Goal: Task Accomplishment & Management: Use online tool/utility

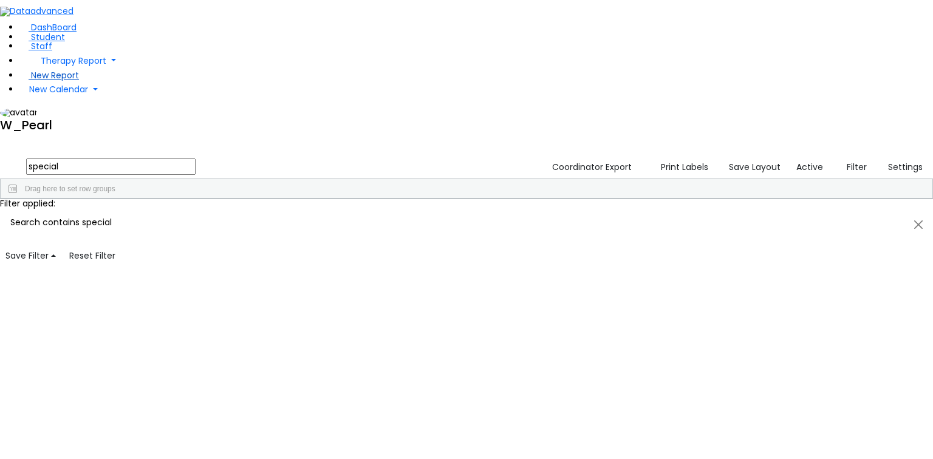
scroll to position [2638, 0]
click at [44, 43] on span "Student" at bounding box center [48, 37] width 34 height 12
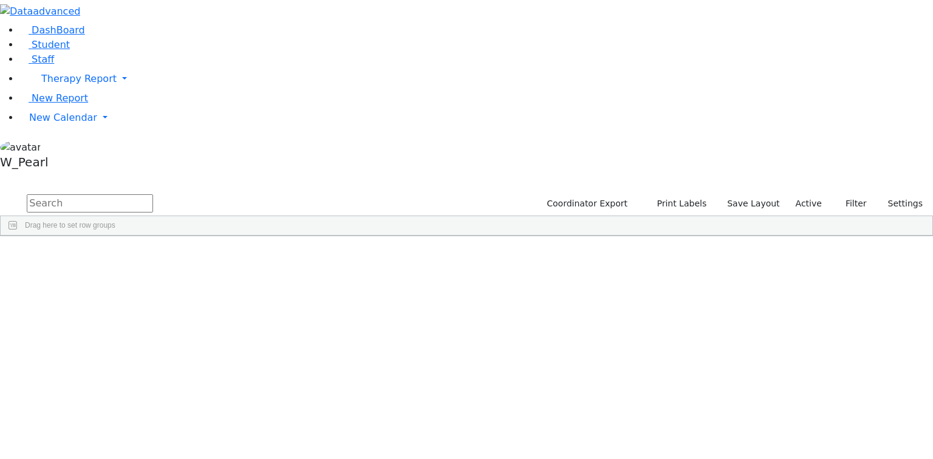
click at [153, 194] on input "text" at bounding box center [90, 203] width 126 height 18
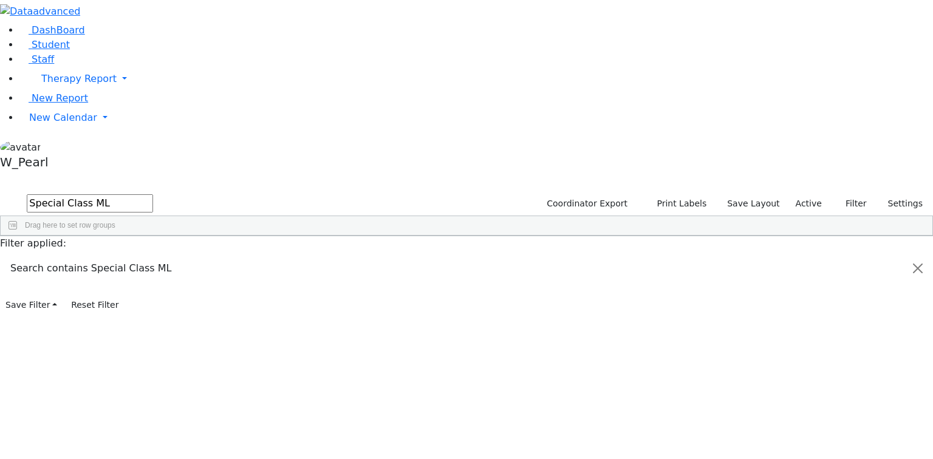
scroll to position [525, 0]
type input "Special Class ML"
click at [276, 241] on span "IEP Coordinator" at bounding box center [258, 245] width 35 height 8
click at [886, 194] on button "Settings" at bounding box center [900, 203] width 56 height 19
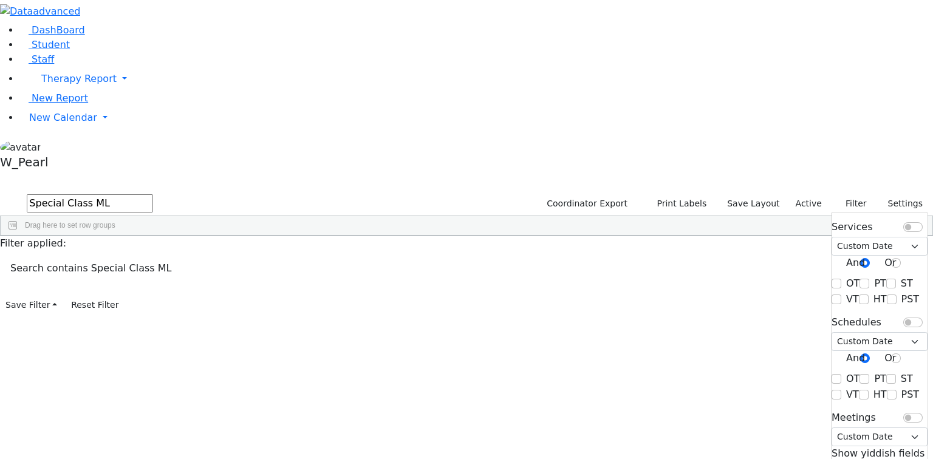
click at [634, 7] on div "DashBoard Student Staff Therapy Report Student Old Calendar Report" at bounding box center [466, 157] width 933 height 314
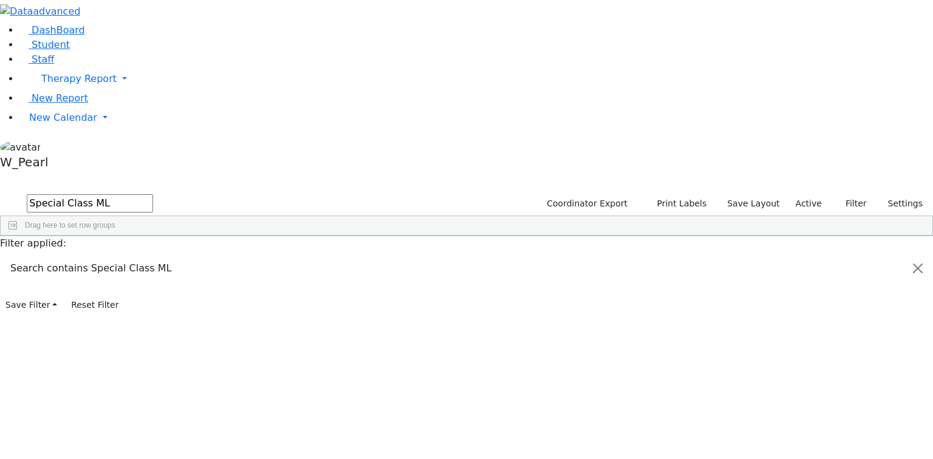
click at [153, 194] on input "Special Class ML" at bounding box center [90, 203] width 126 height 18
click at [879, 194] on button "Settings" at bounding box center [900, 203] width 56 height 19
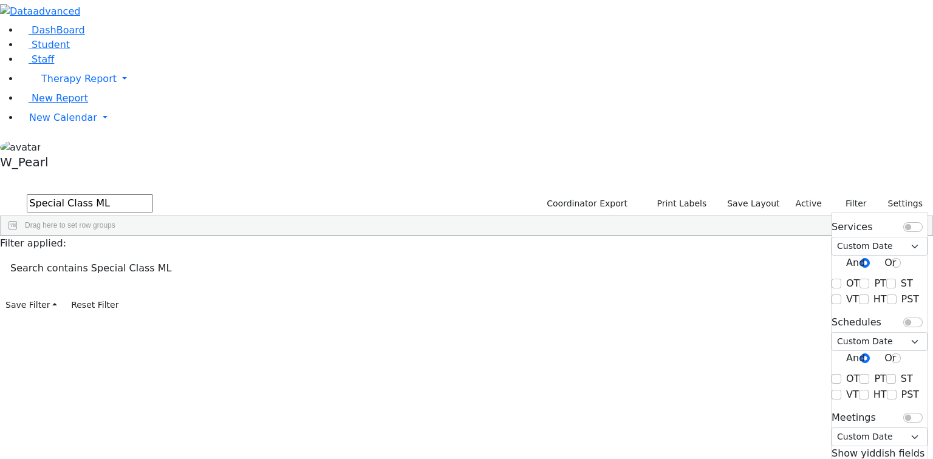
click at [847, 408] on div "Meetings Select School YR Summer YR 25 School YR 25-26 Summer YR 25 School YR 2…" at bounding box center [879, 427] width 96 height 38
click at [899, 408] on div "Meetings Select School YR Summer YR 25 School YR 25-26 Summer YR 25 School YR 2…" at bounding box center [879, 427] width 96 height 38
click at [903, 408] on div "Meetings Select School YR Summer YR 25 School YR 25-26 Summer YR 25 School YR 2…" at bounding box center [879, 427] width 96 height 38
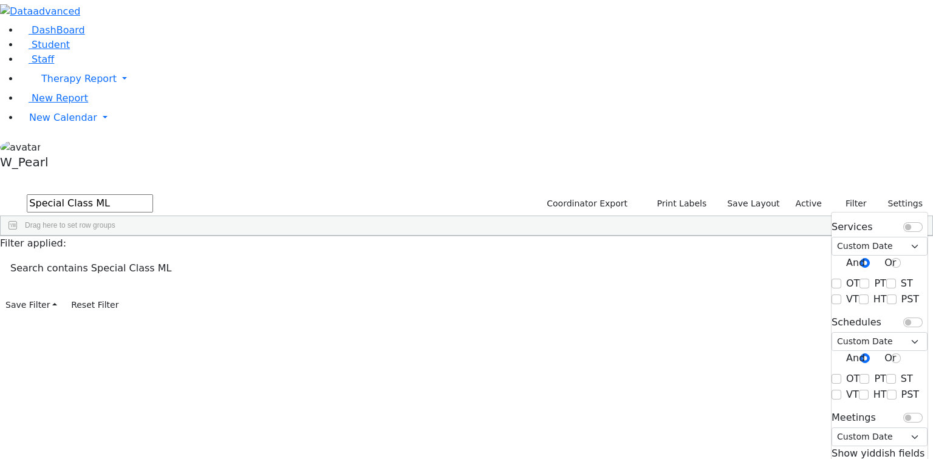
click at [894, 217] on div "Services Select School YR Summer YR 25 School YR 25-26 Summer YR 25 School YR 2…" at bounding box center [879, 236] width 96 height 38
click at [903, 217] on div "Services Select School YR Summer YR 25 School YR 25-26 Summer YR 25 School YR 2…" at bounding box center [879, 236] width 96 height 38
click at [906, 222] on input "checkbox" at bounding box center [912, 227] width 19 height 10
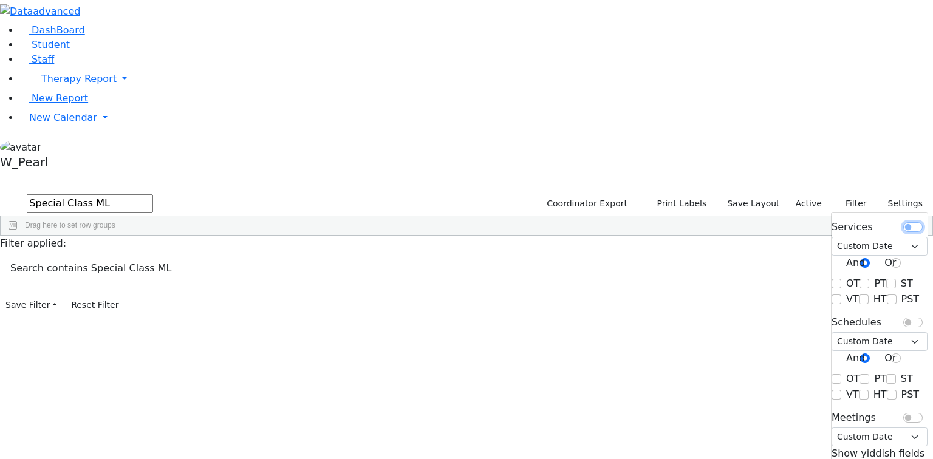
click at [903, 222] on input "checkbox" at bounding box center [912, 227] width 19 height 10
checkbox input "true"
click at [900, 237] on select "Select School YR Summer YR 25 School YR 25-26 Summer YR 25 School YR 24-25 Summ…" at bounding box center [879, 246] width 96 height 19
select select "212"
click at [831, 237] on select "Select School YR Summer YR 25 School YR 25-26 Summer YR 25 School YR 24-25 Summ…" at bounding box center [879, 246] width 96 height 19
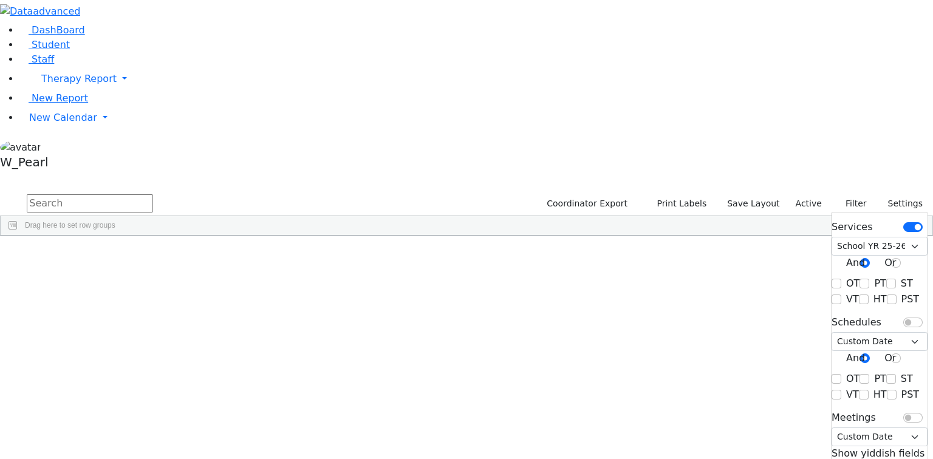
click at [153, 194] on input "text" at bounding box center [90, 203] width 126 height 18
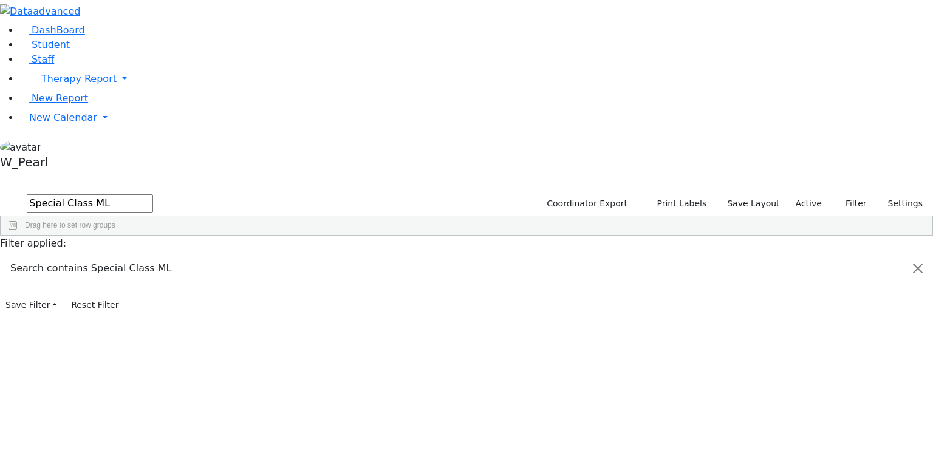
scroll to position [1651, 0]
type input "Special Class ML"
click at [688, 194] on button "Print Labels" at bounding box center [676, 203] width 69 height 19
checkbox input "true"
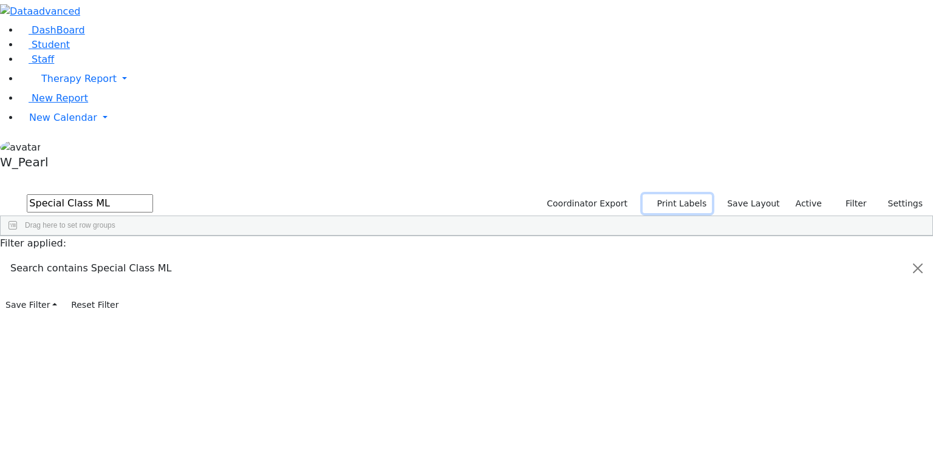
checkbox input "true"
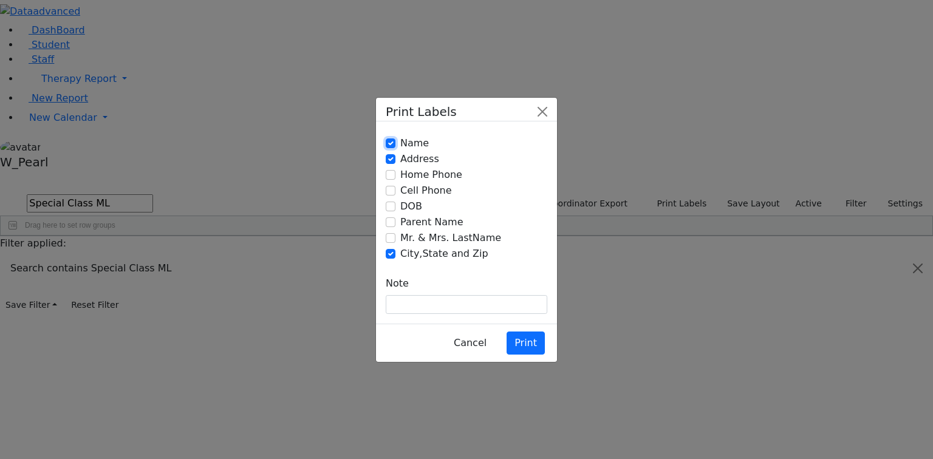
click at [391, 148] on input "Name" at bounding box center [391, 143] width 10 height 10
checkbox input "false"
click at [389, 240] on input "Mr. & Mrs. LastName" at bounding box center [391, 238] width 10 height 10
checkbox input "true"
click at [528, 331] on button "Print" at bounding box center [525, 342] width 38 height 23
